Goal: Task Accomplishment & Management: Complete application form

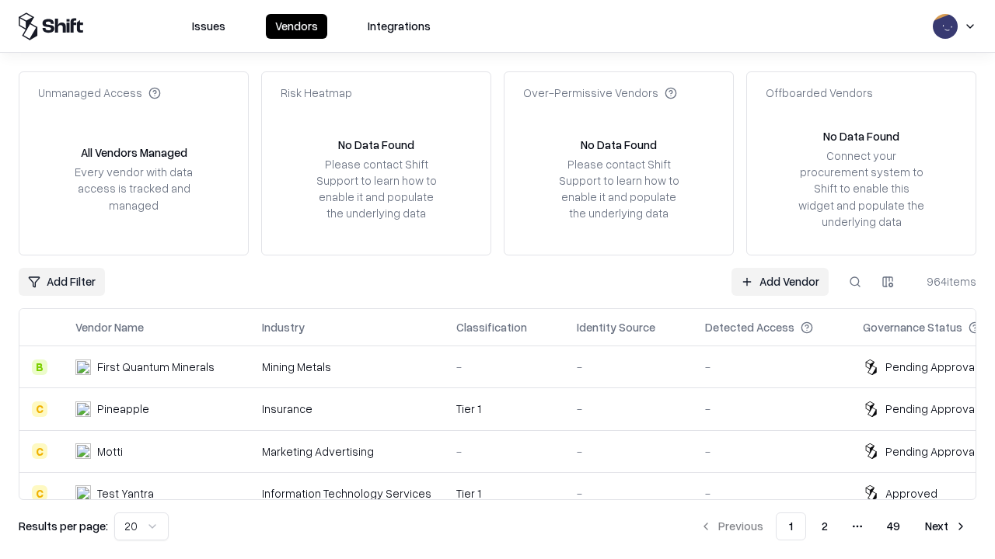
click at [779, 281] on link "Add Vendor" at bounding box center [779, 282] width 97 height 28
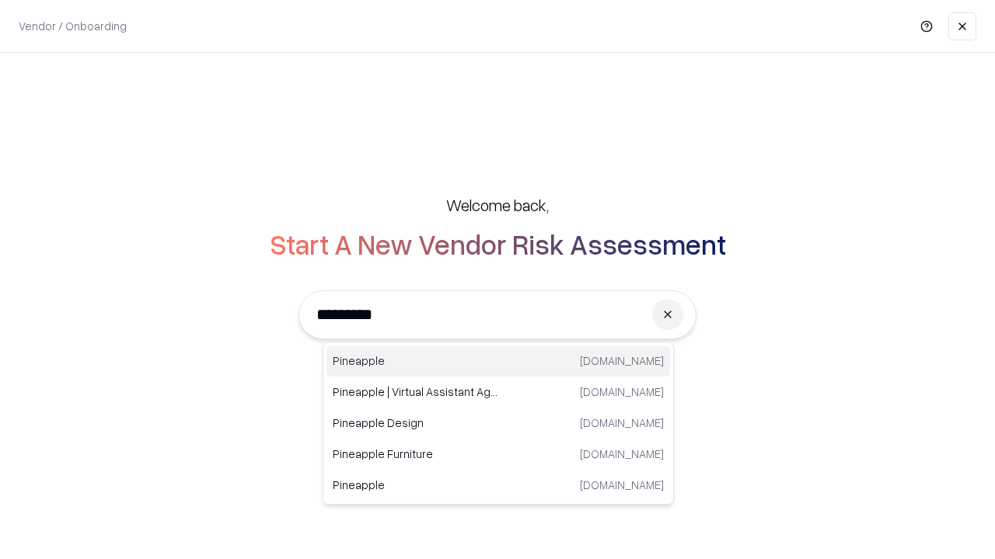
click at [498, 361] on div "Pineapple [DOMAIN_NAME]" at bounding box center [497, 361] width 343 height 31
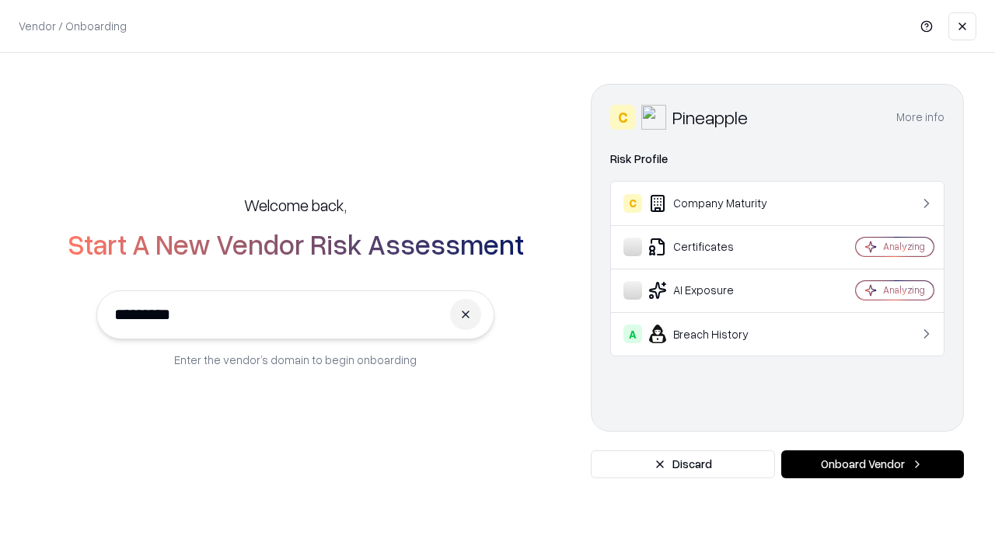
type input "*********"
click at [872, 465] on button "Onboard Vendor" at bounding box center [872, 465] width 183 height 28
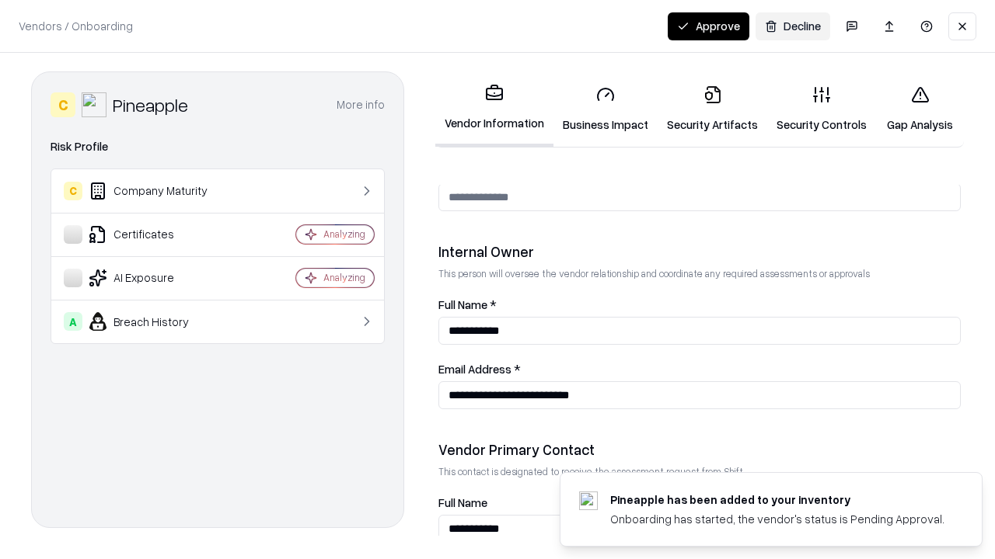
scroll to position [805, 0]
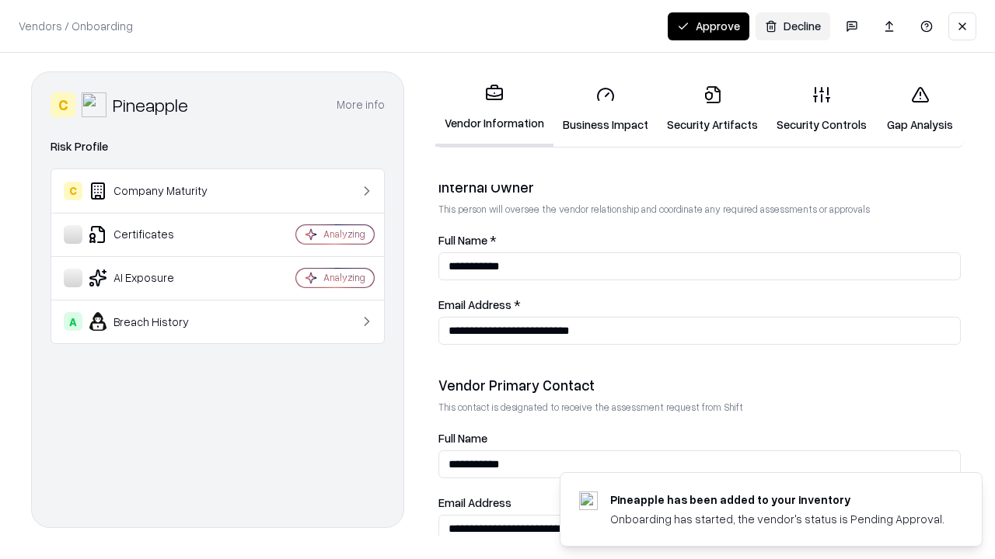
click at [712, 109] on link "Security Artifacts" at bounding box center [712, 109] width 110 height 72
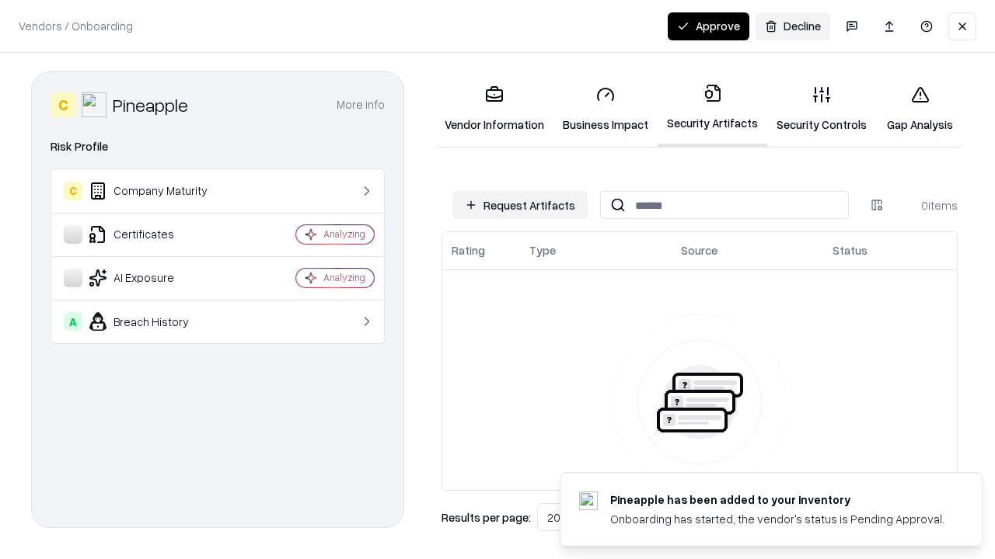
click at [520, 205] on button "Request Artifacts" at bounding box center [519, 205] width 135 height 28
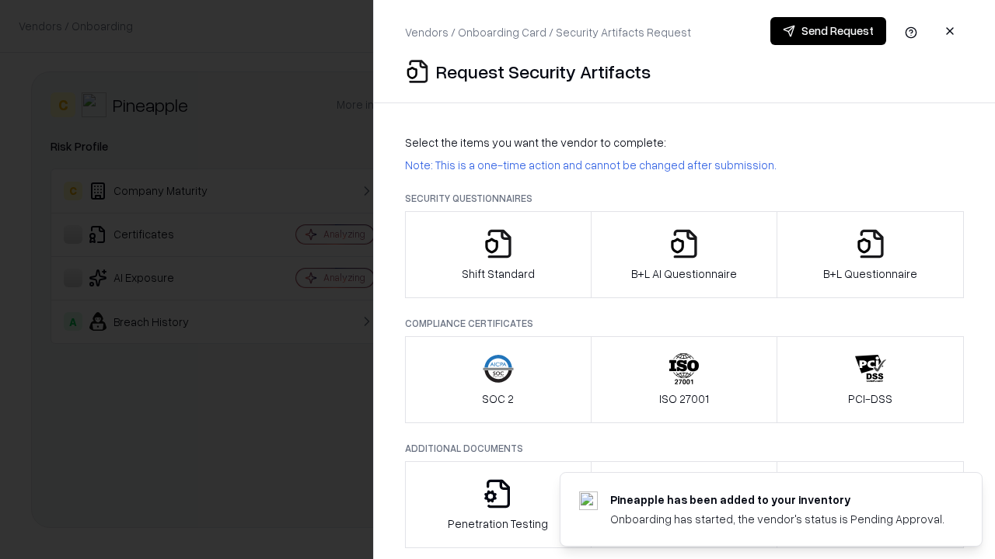
click at [870, 255] on icon "button" at bounding box center [870, 243] width 31 height 31
click at [683, 255] on icon "button" at bounding box center [683, 243] width 31 height 31
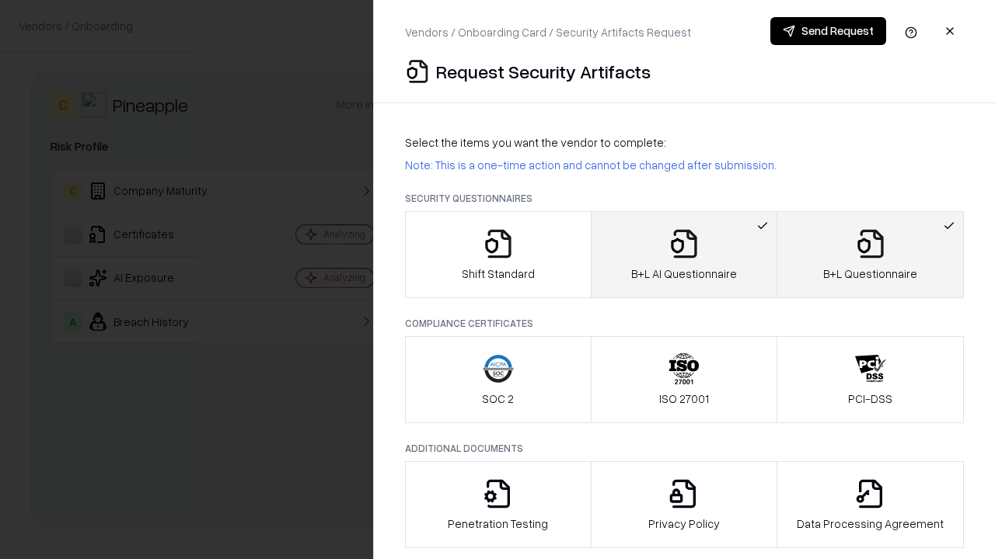
click at [828, 31] on button "Send Request" at bounding box center [828, 31] width 116 height 28
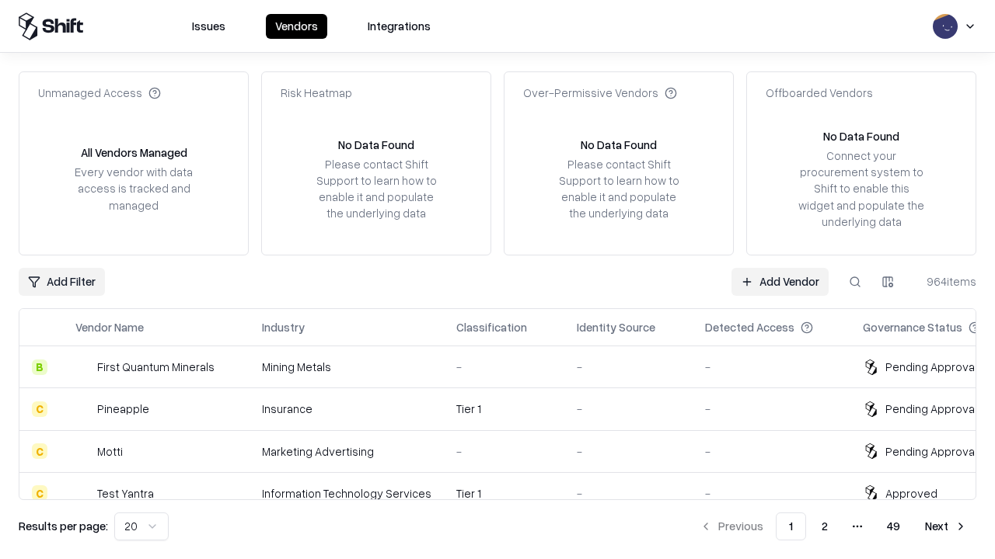
click at [855, 281] on button at bounding box center [855, 282] width 28 height 28
type input "*********"
click at [507, 409] on div "Tier 1" at bounding box center [504, 409] width 96 height 16
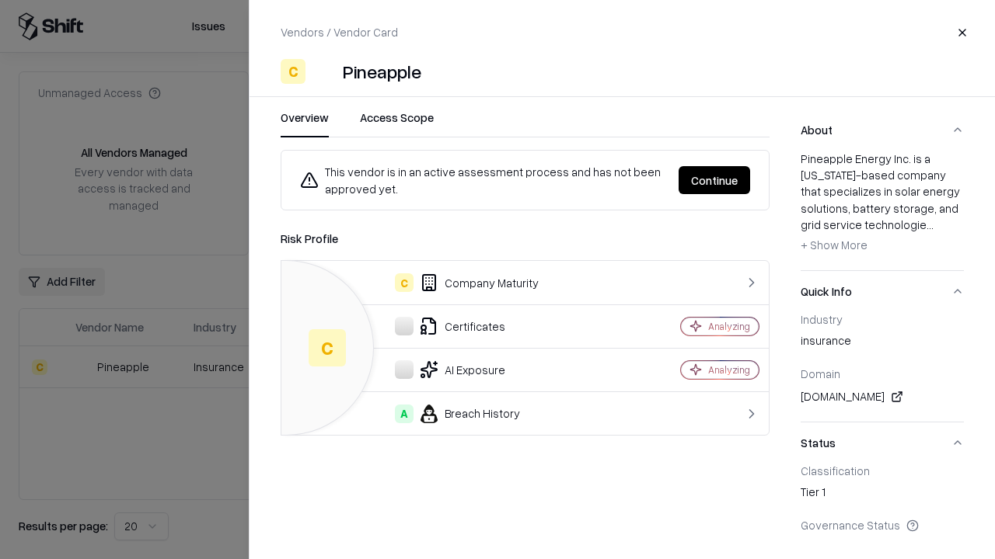
click at [714, 180] on button "Continue" at bounding box center [713, 180] width 71 height 28
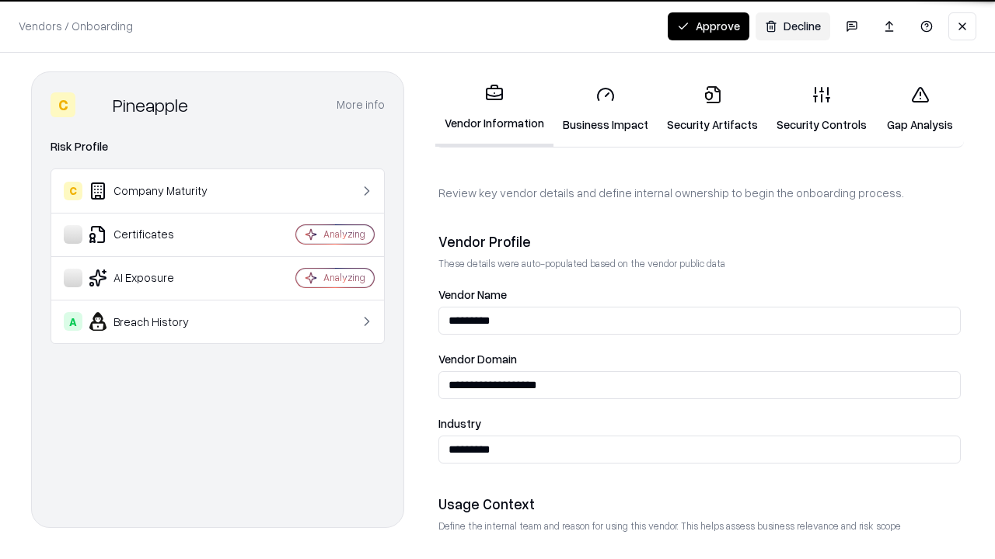
click at [712, 109] on link "Security Artifacts" at bounding box center [712, 109] width 110 height 72
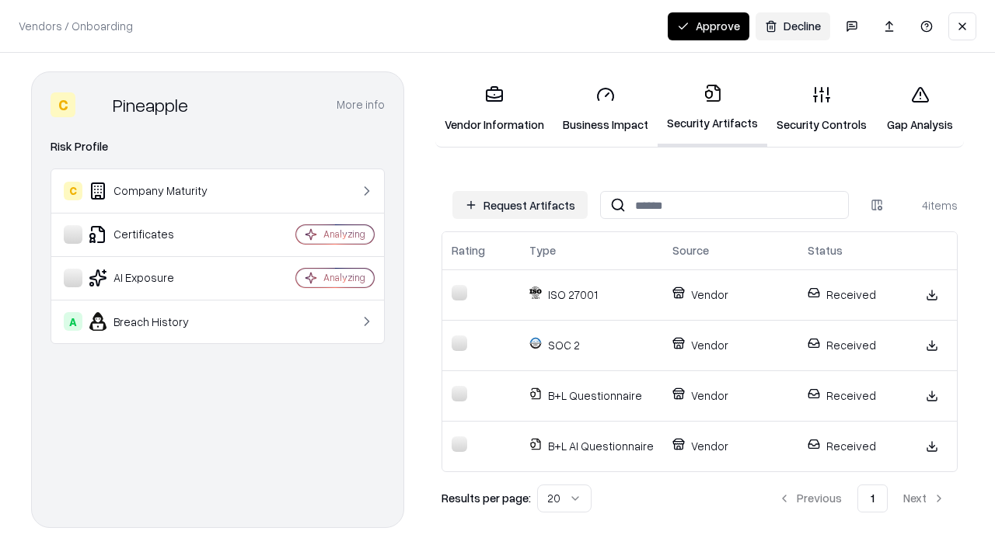
click at [708, 26] on button "Approve" at bounding box center [708, 26] width 82 height 28
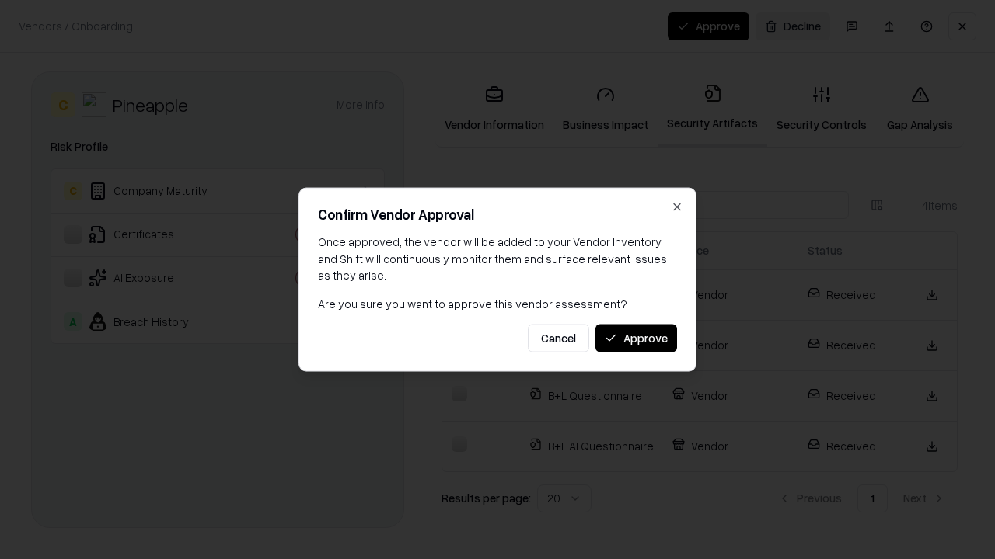
click at [636, 338] on button "Approve" at bounding box center [636, 338] width 82 height 28
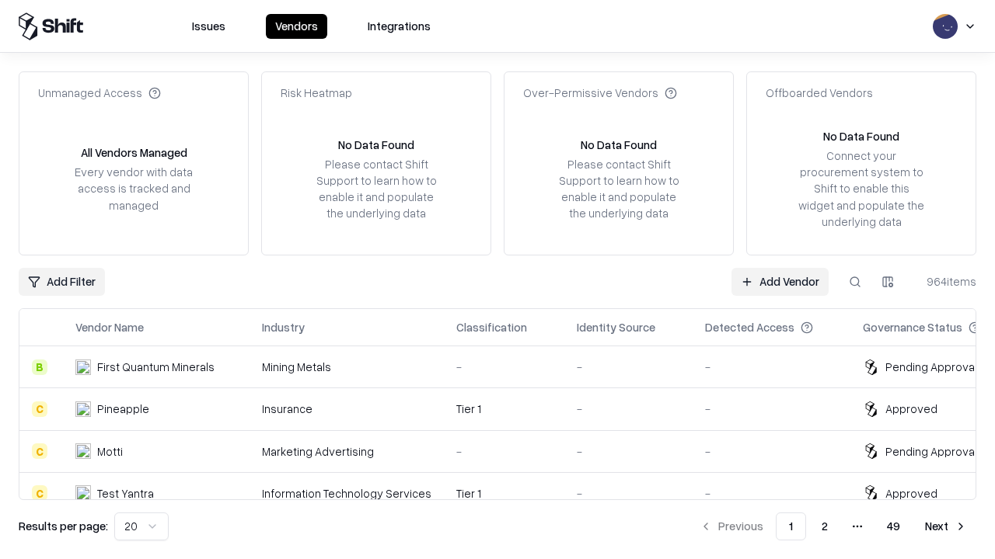
type input "*********"
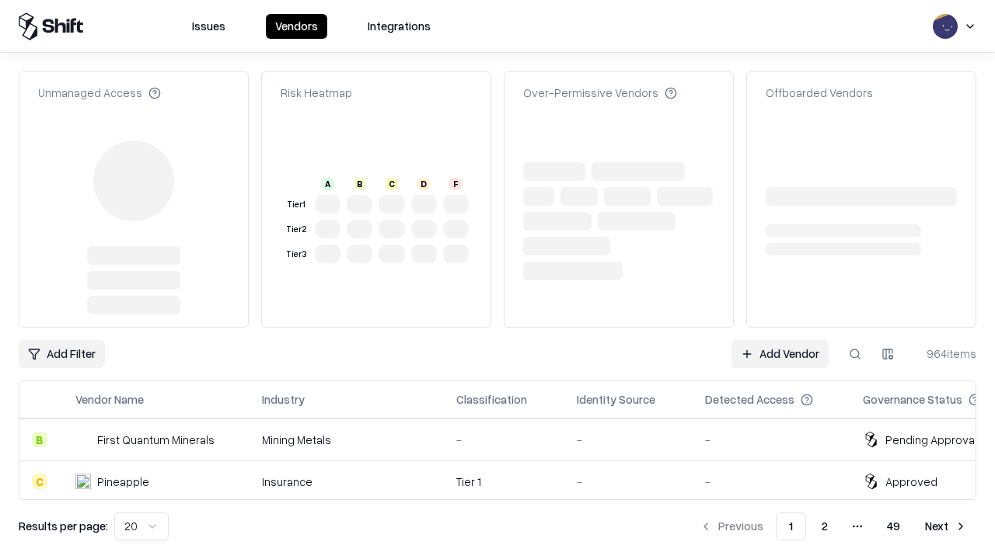
click at [779, 340] on link "Add Vendor" at bounding box center [779, 354] width 97 height 28
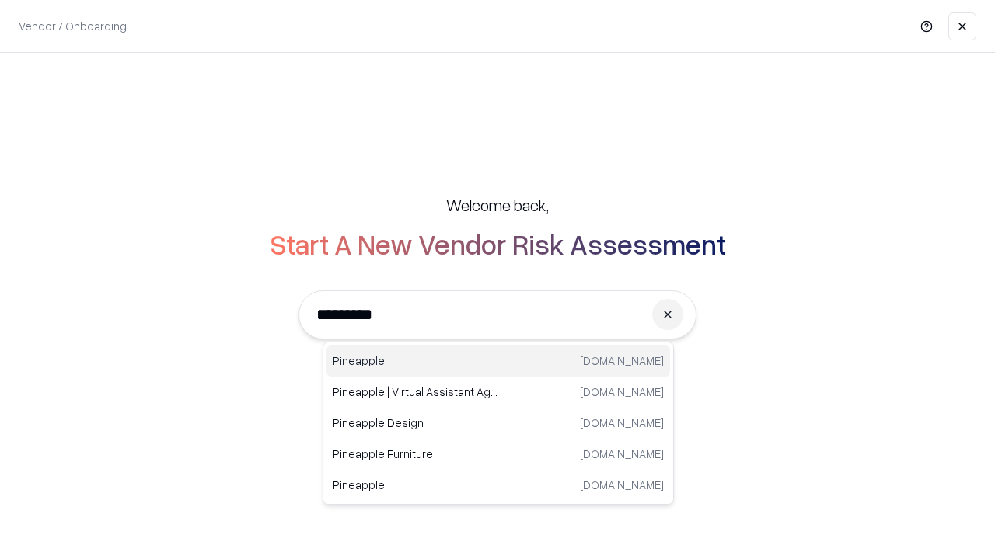
click at [498, 361] on div "Pineapple [DOMAIN_NAME]" at bounding box center [497, 361] width 343 height 31
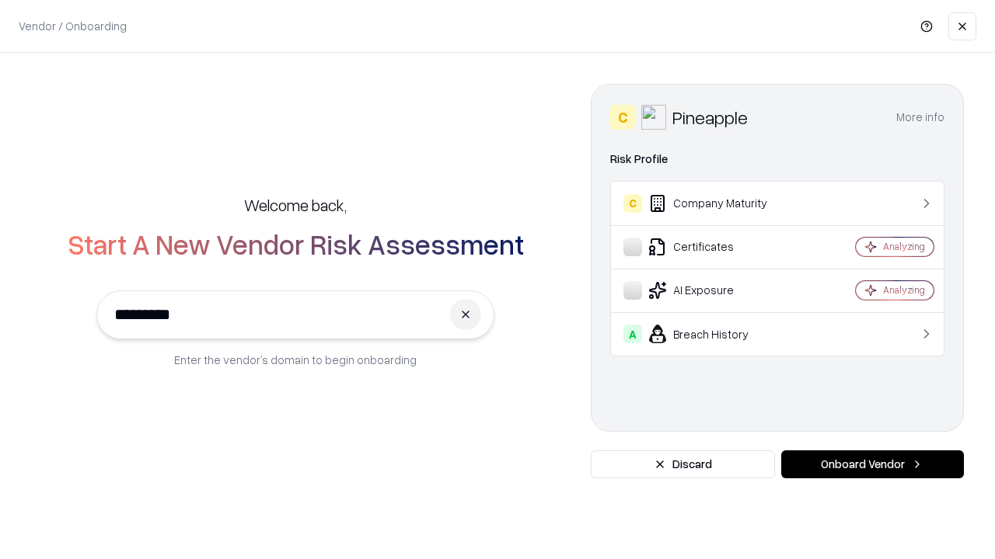
type input "*********"
click at [872, 465] on button "Onboard Vendor" at bounding box center [872, 465] width 183 height 28
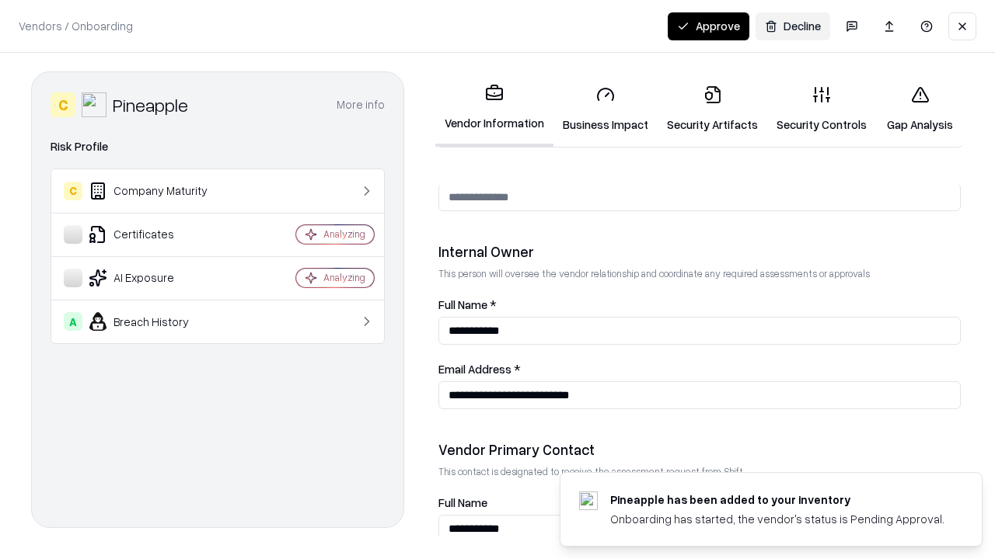
scroll to position [805, 0]
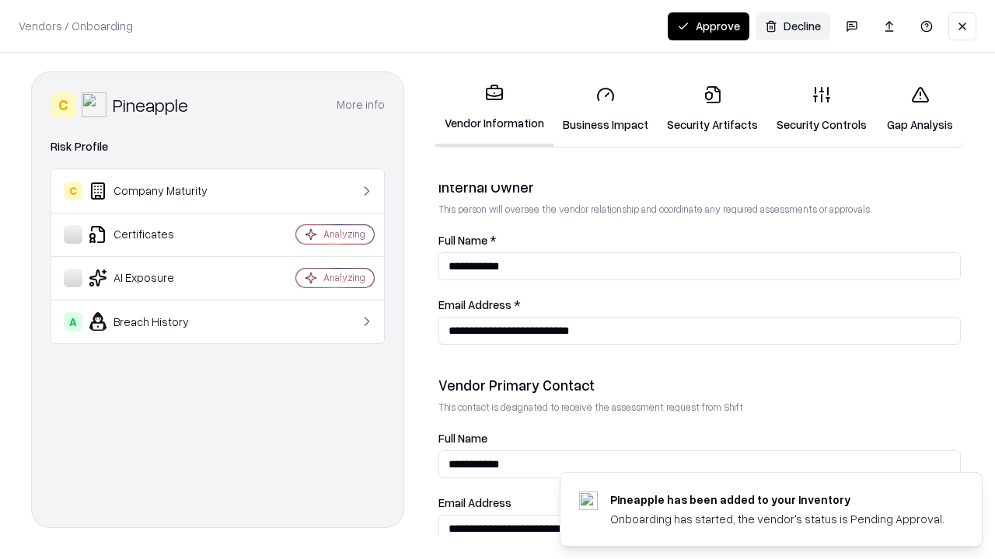
click at [708, 26] on button "Approve" at bounding box center [708, 26] width 82 height 28
